Goal: Task Accomplishment & Management: Use online tool/utility

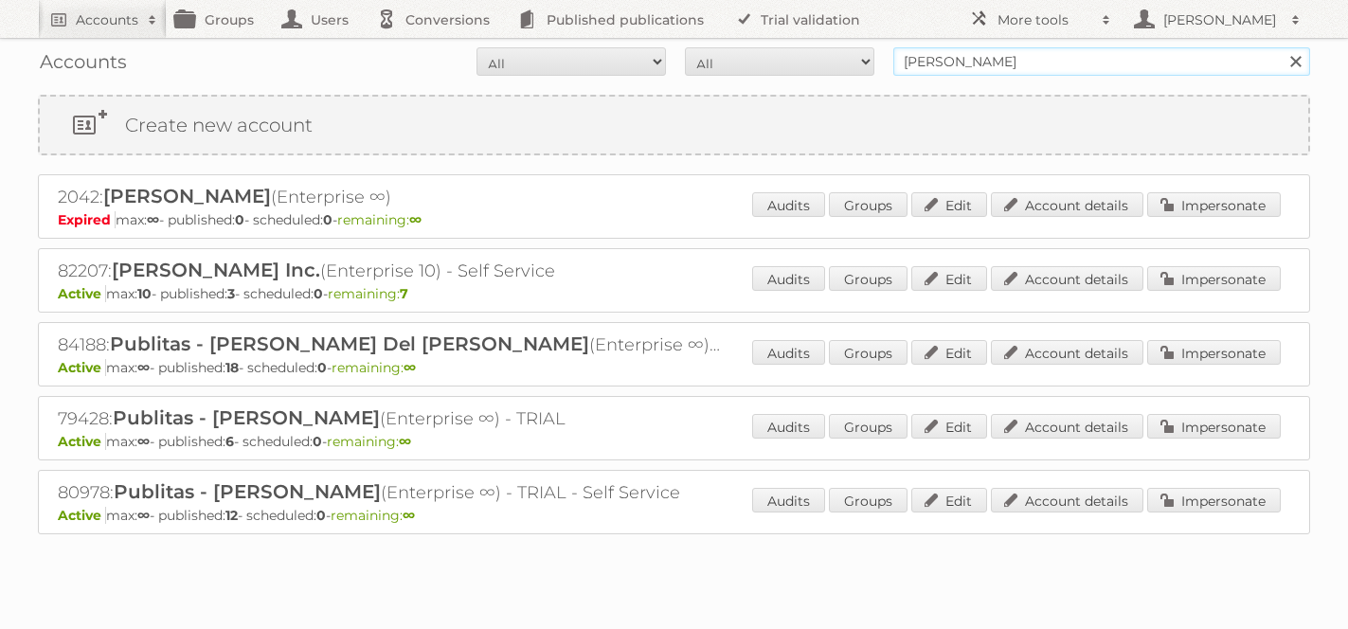
click at [936, 65] on input "[PERSON_NAME]" at bounding box center [1102, 61] width 417 height 28
type input "grupo comercial"
click at [1281, 47] on input "Search" at bounding box center [1295, 61] width 28 height 28
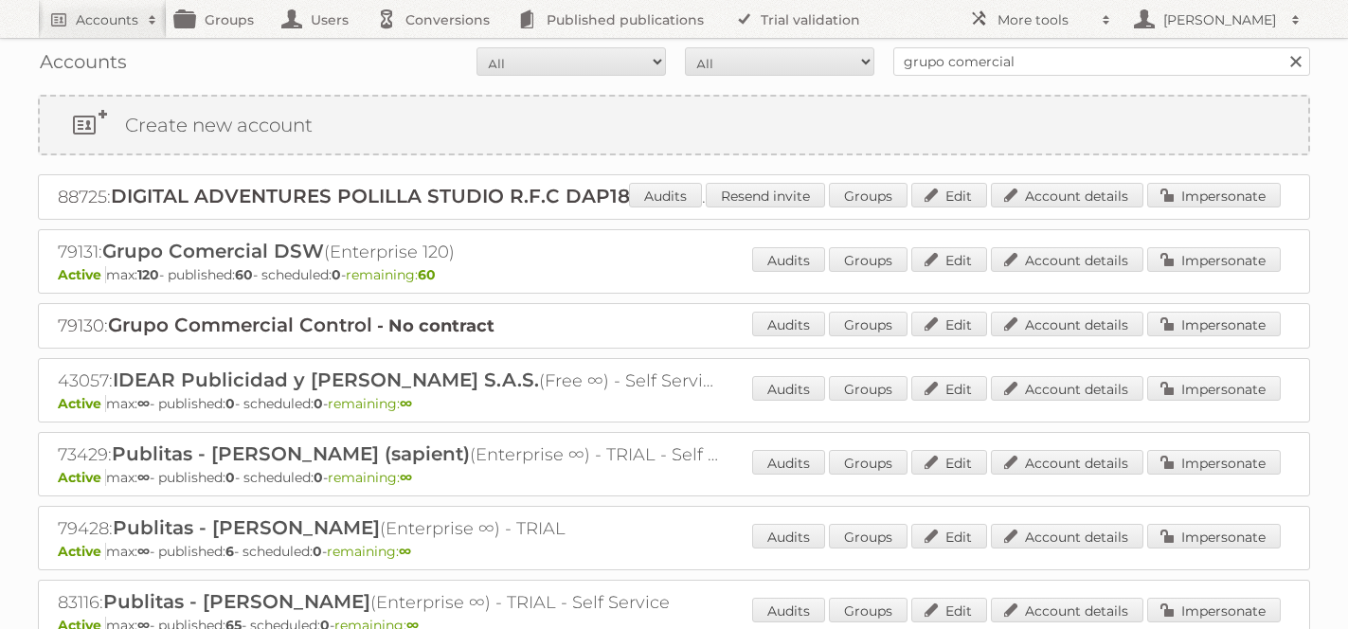
scroll to position [27, 0]
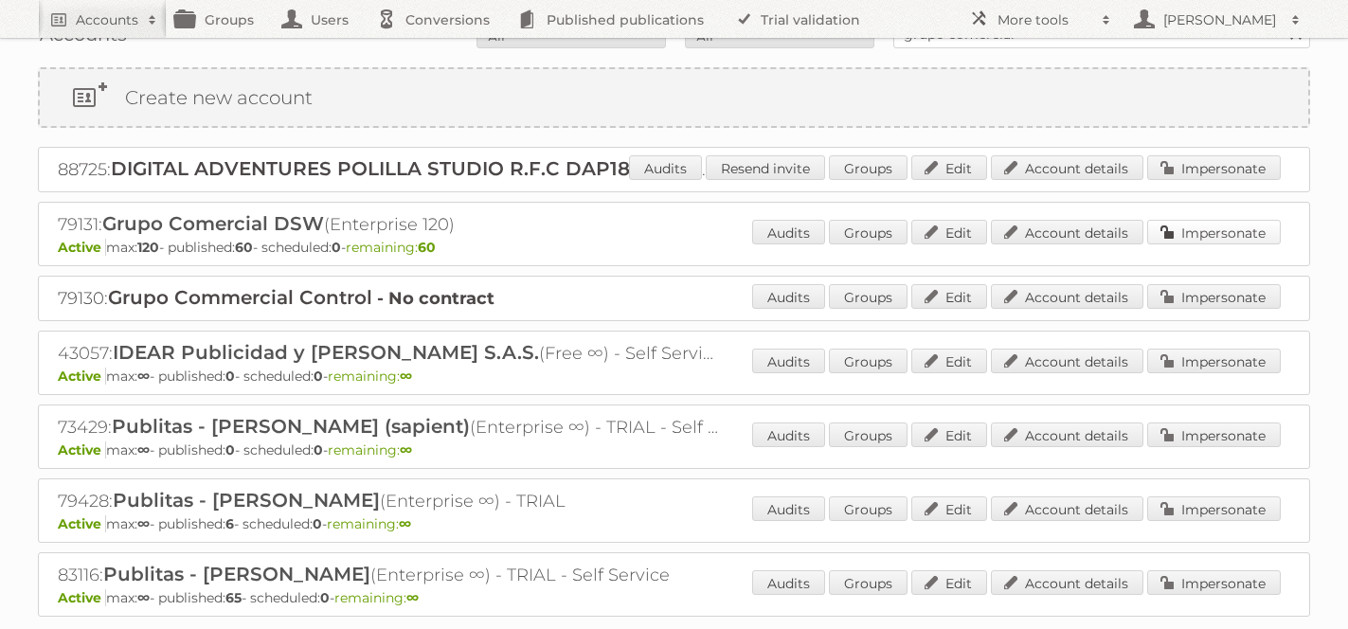
click at [1237, 237] on link "Impersonate" at bounding box center [1214, 232] width 134 height 25
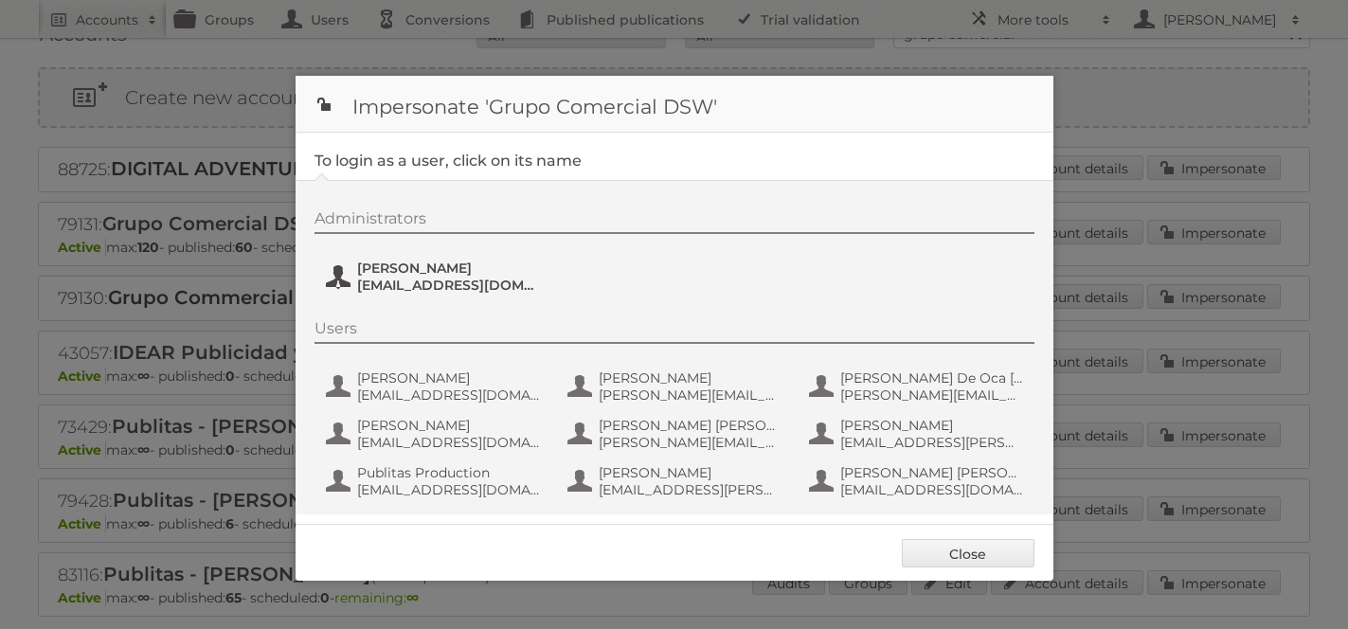
click at [421, 277] on span "[EMAIL_ADDRESS][DOMAIN_NAME]" at bounding box center [449, 285] width 184 height 17
